Goal: Check status: Check status

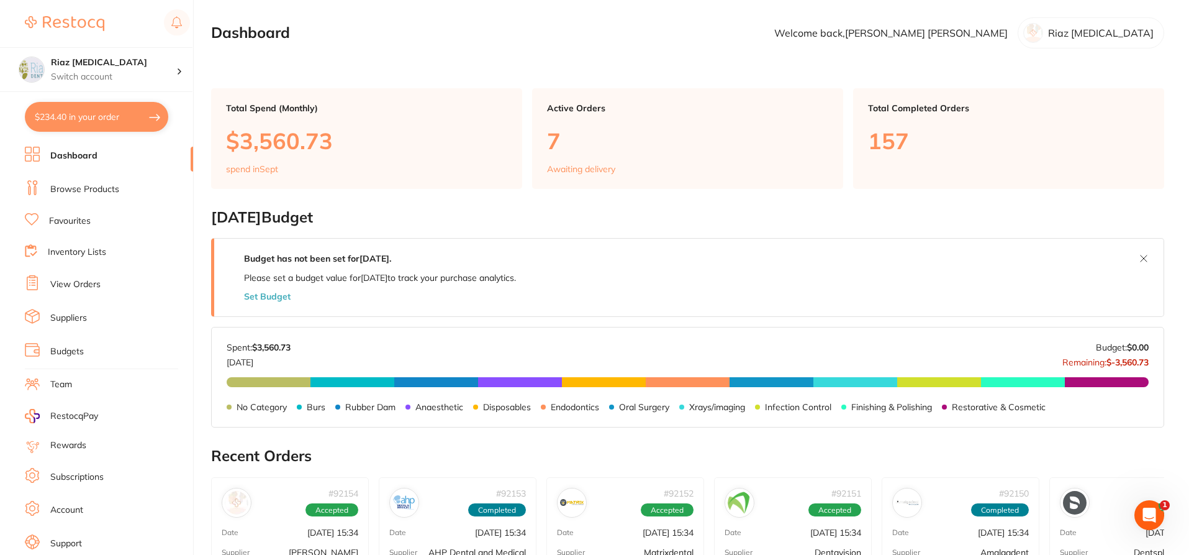
click at [78, 288] on link "View Orders" at bounding box center [75, 284] width 50 height 12
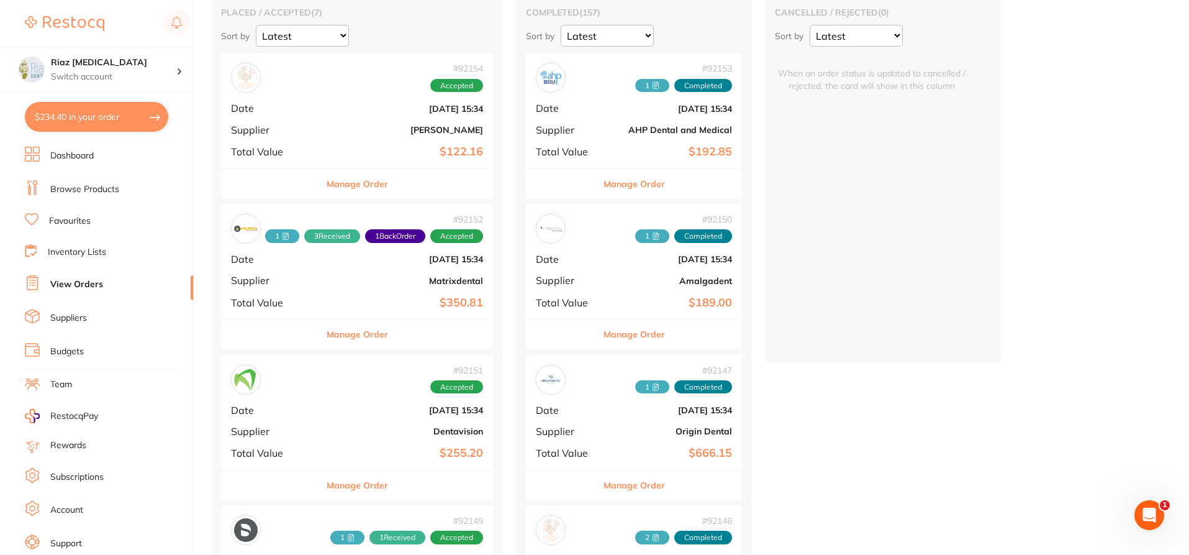
scroll to position [124, 0]
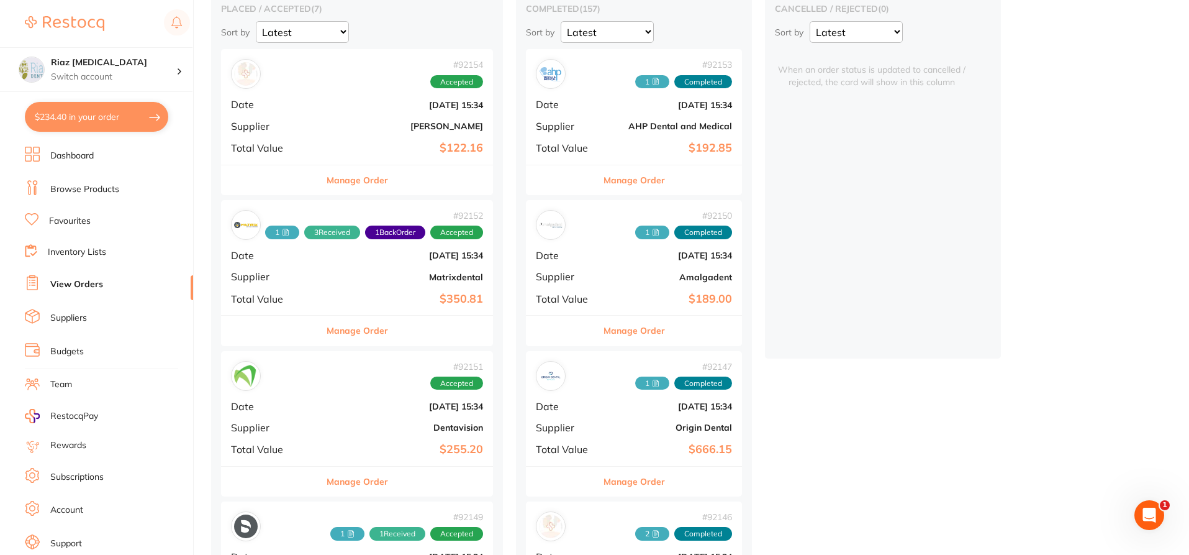
click at [366, 402] on b "[DATE] 15:34" at bounding box center [402, 406] width 161 height 10
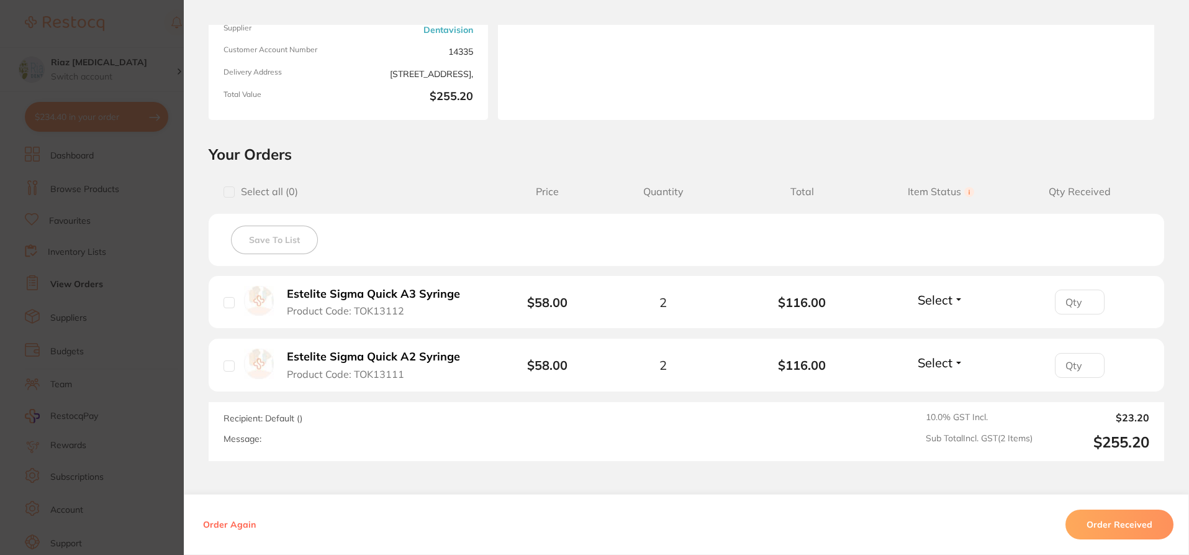
scroll to position [186, 0]
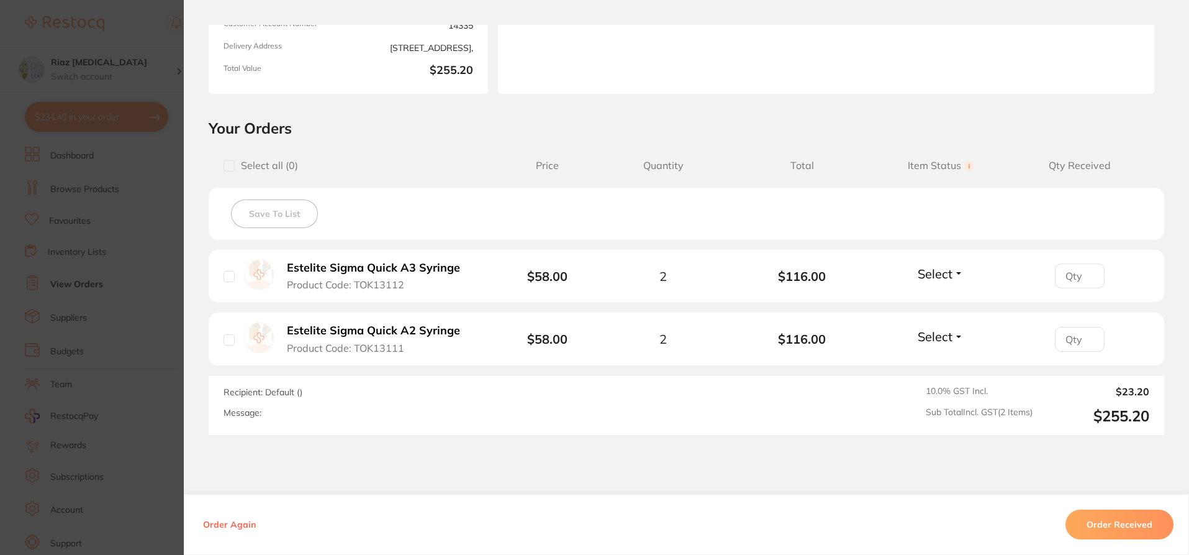
click at [1096, 521] on button "Order Received" at bounding box center [1120, 524] width 108 height 30
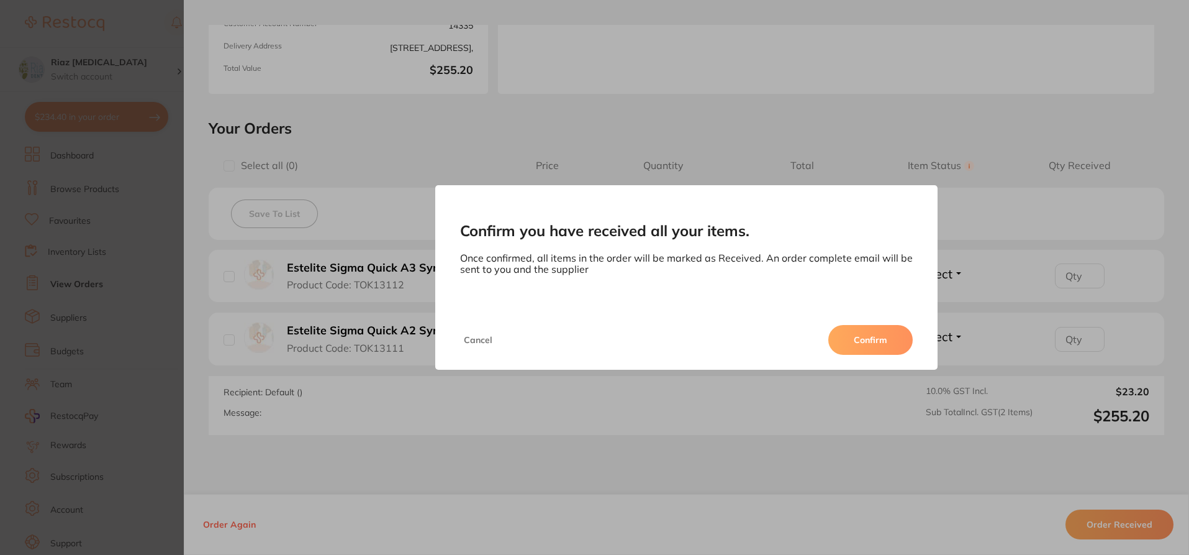
click at [899, 343] on button "Confirm" at bounding box center [871, 340] width 84 height 30
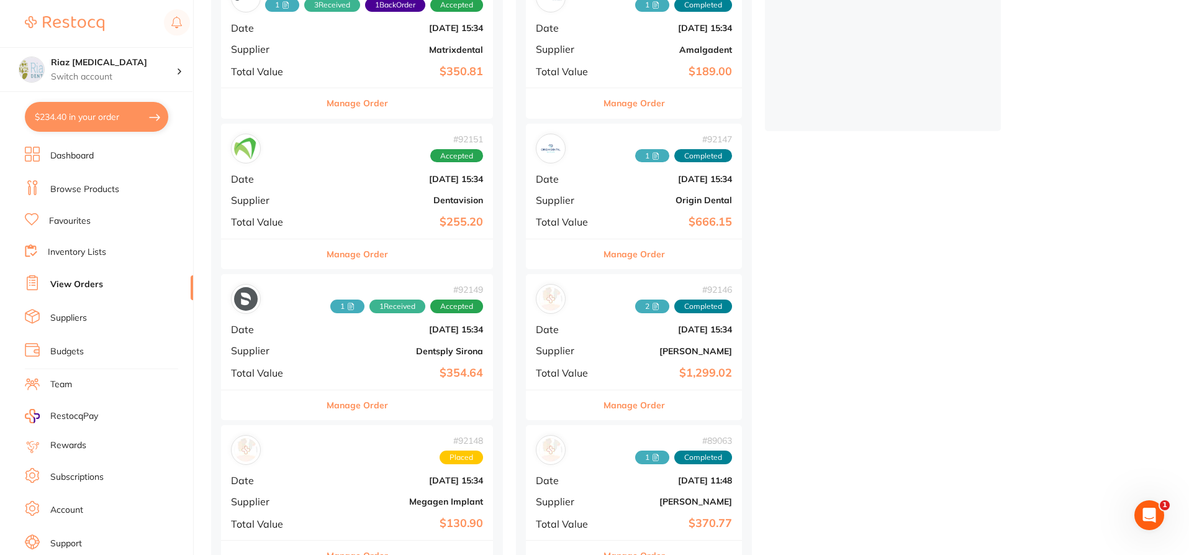
scroll to position [124, 0]
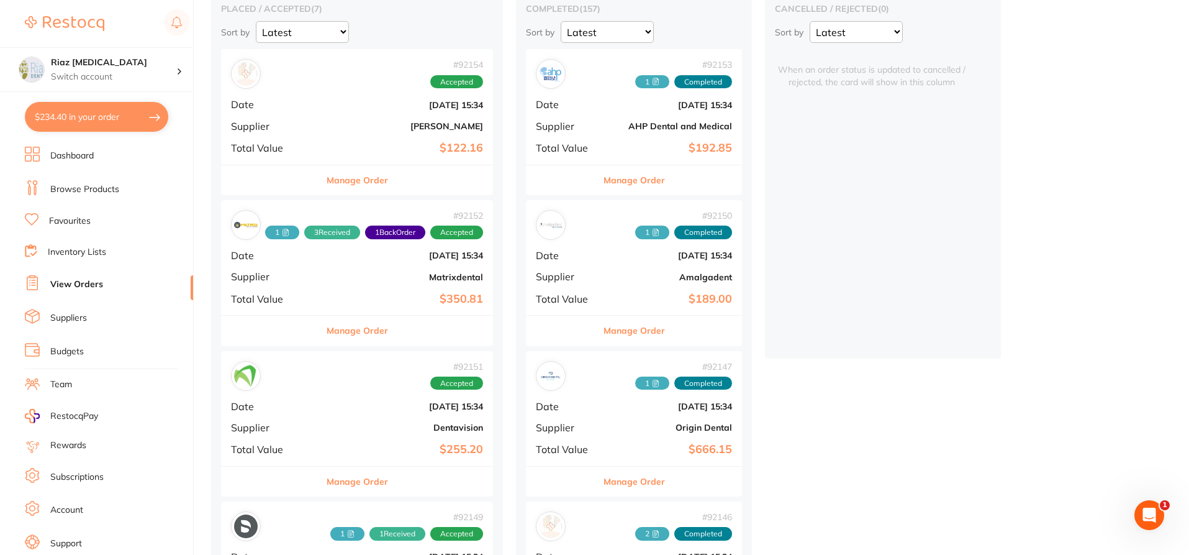
click at [332, 414] on div "# 92151 Accepted Date [DATE] 15:34 Supplier Dentavision Total Value $255.20" at bounding box center [357, 408] width 272 height 115
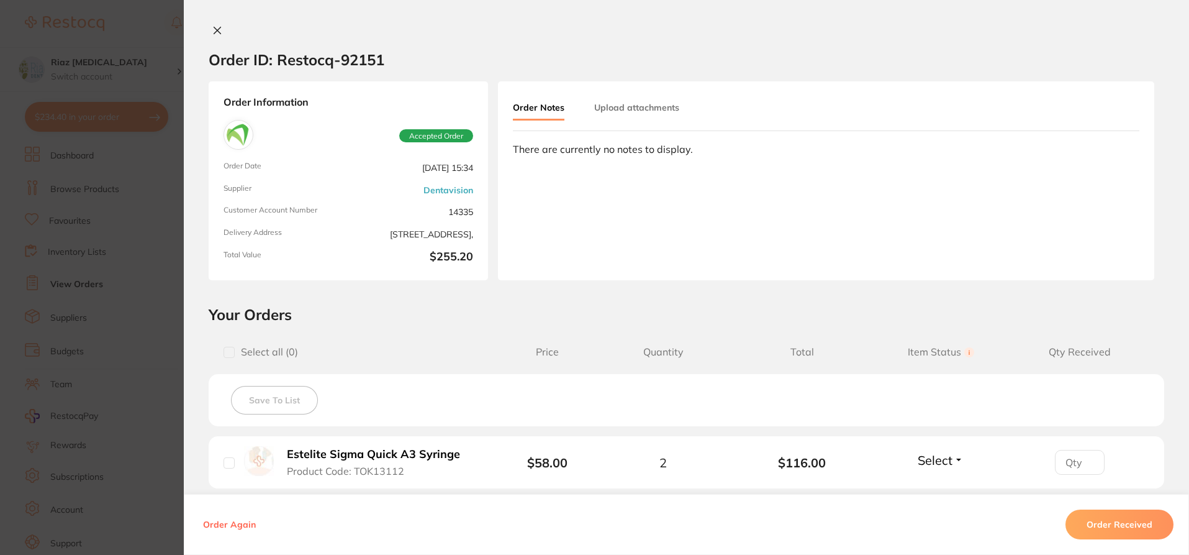
click at [643, 110] on button "Upload attachments" at bounding box center [636, 107] width 85 height 22
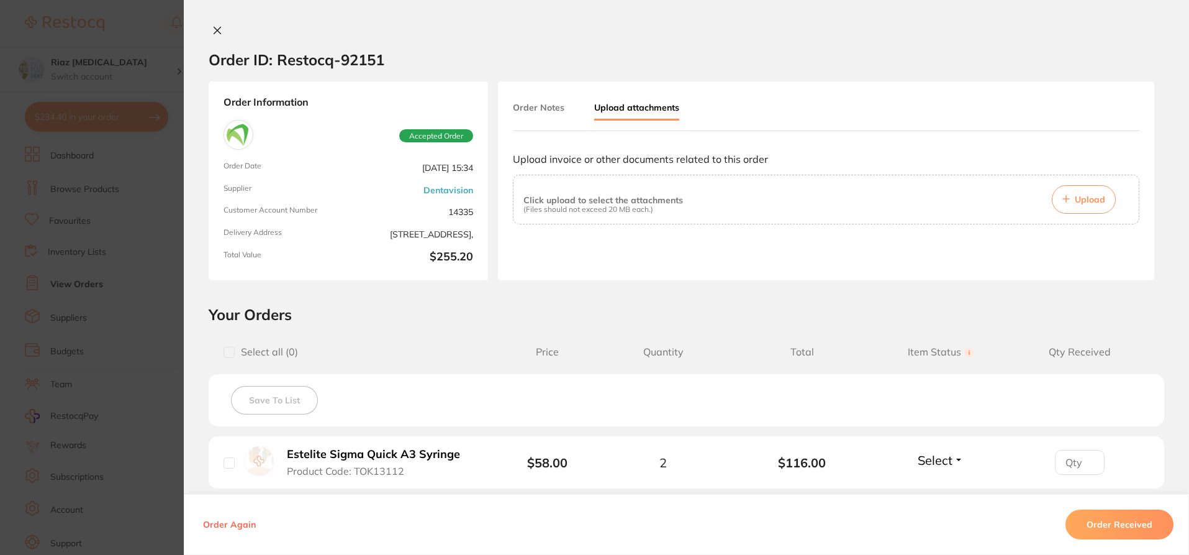
click at [1075, 198] on span "Upload" at bounding box center [1090, 199] width 30 height 11
click at [214, 29] on icon at bounding box center [217, 30] width 10 height 10
